Goal: Task Accomplishment & Management: Manage account settings

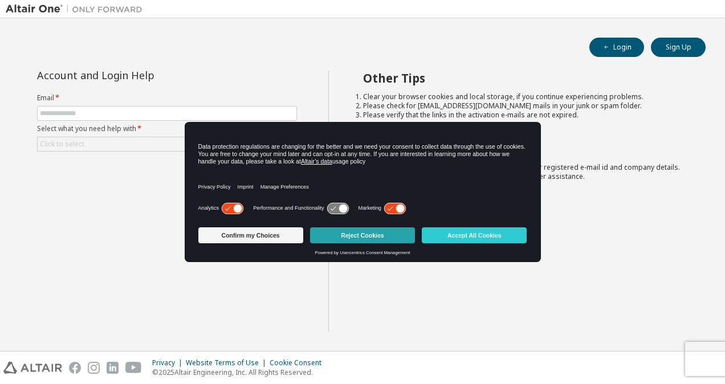
click at [340, 233] on button "Reject Cookies" at bounding box center [362, 236] width 105 height 16
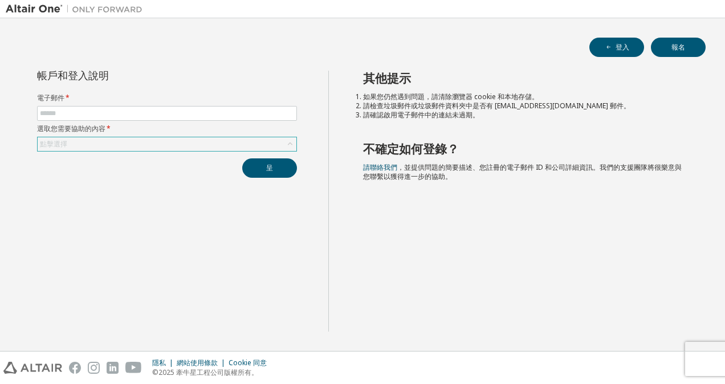
click at [119, 144] on div "點擊選擇" at bounding box center [167, 144] width 259 height 14
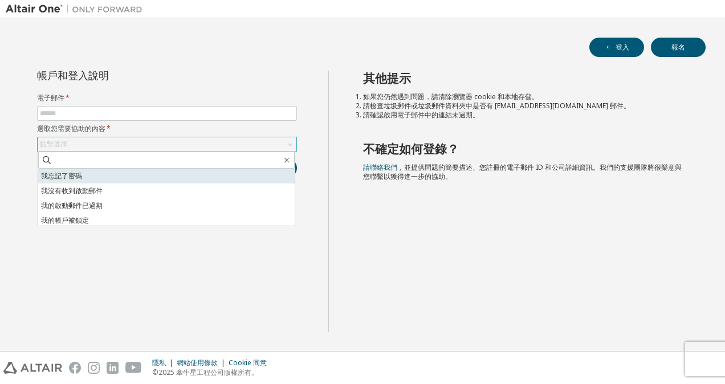
click at [114, 173] on li "我忘記了密碼" at bounding box center [166, 176] width 257 height 15
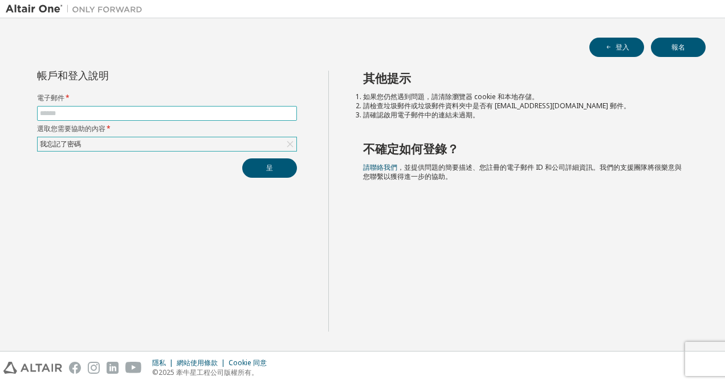
click at [137, 108] on span at bounding box center [167, 113] width 260 height 15
click at [136, 110] on input "text" at bounding box center [167, 113] width 254 height 9
type input "**********"
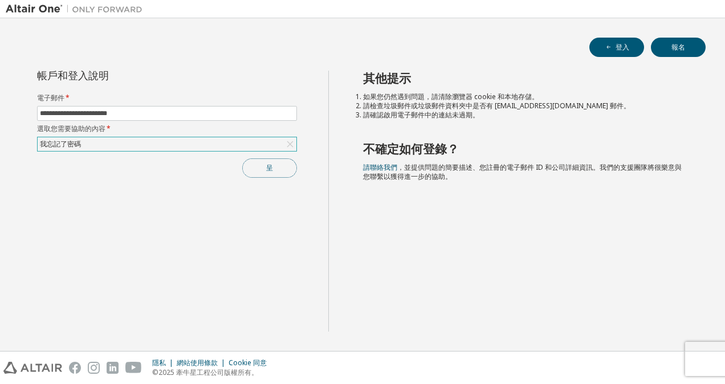
click at [263, 171] on button "呈" at bounding box center [269, 168] width 55 height 19
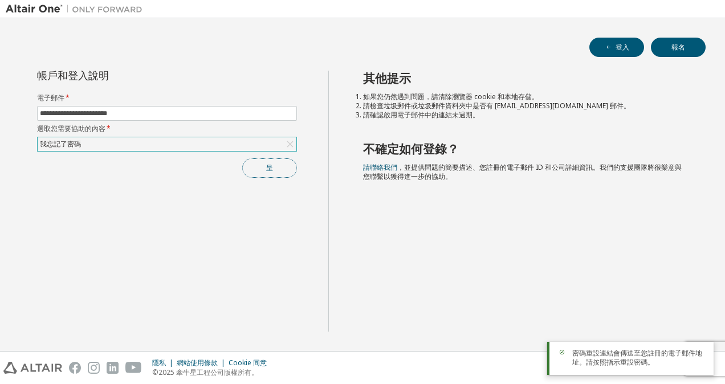
click at [254, 171] on button "呈" at bounding box center [269, 168] width 55 height 19
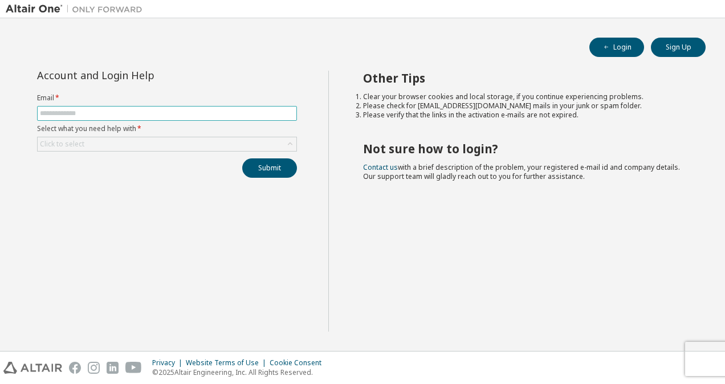
click at [137, 112] on input "text" at bounding box center [167, 113] width 254 height 9
type input "**********"
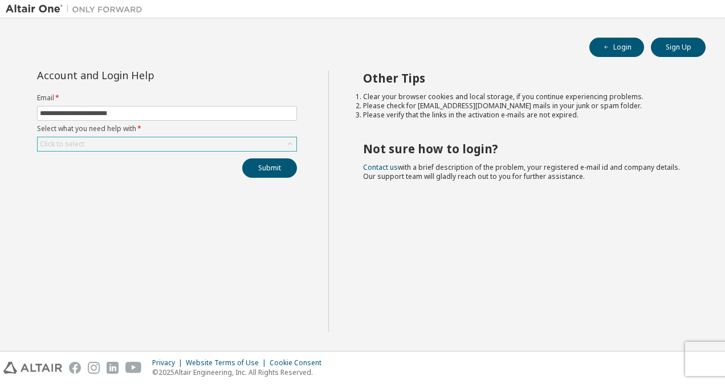
click at [127, 147] on div "Click to select" at bounding box center [167, 144] width 259 height 14
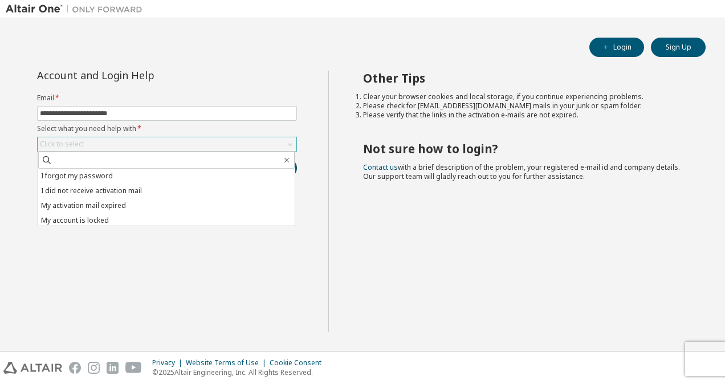
click at [127, 147] on div "Click to select" at bounding box center [167, 144] width 259 height 14
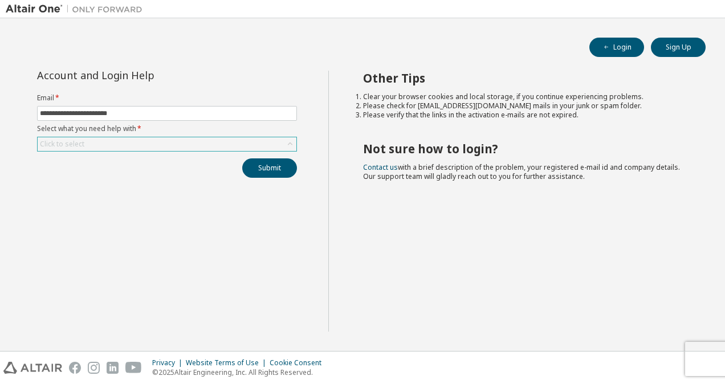
click at [127, 147] on div "Click to select" at bounding box center [167, 144] width 259 height 14
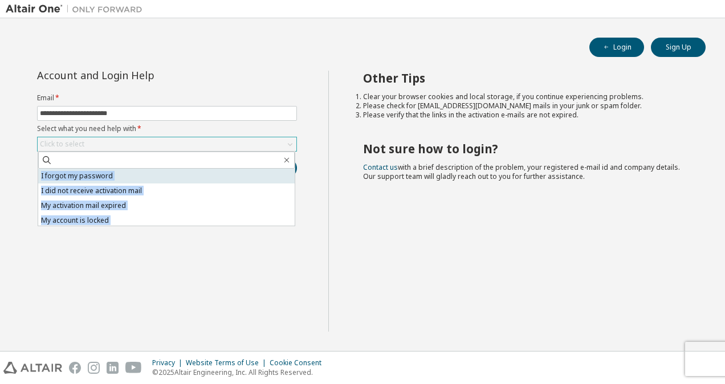
click at [115, 174] on li "I forgot my password" at bounding box center [166, 176] width 257 height 15
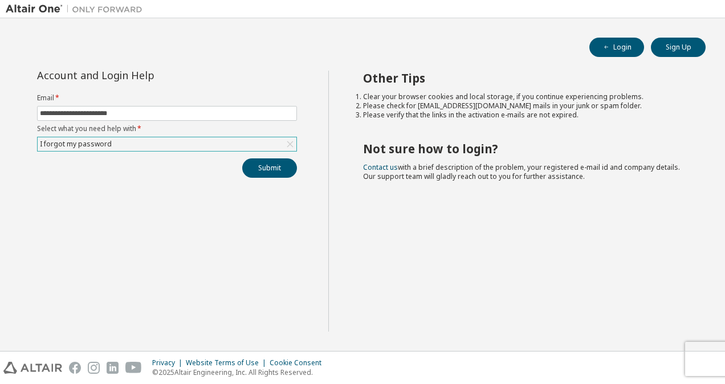
click at [297, 170] on div "**********" at bounding box center [167, 124] width 274 height 107
click at [285, 167] on button "Submit" at bounding box center [269, 168] width 55 height 19
